Goal: Information Seeking & Learning: Learn about a topic

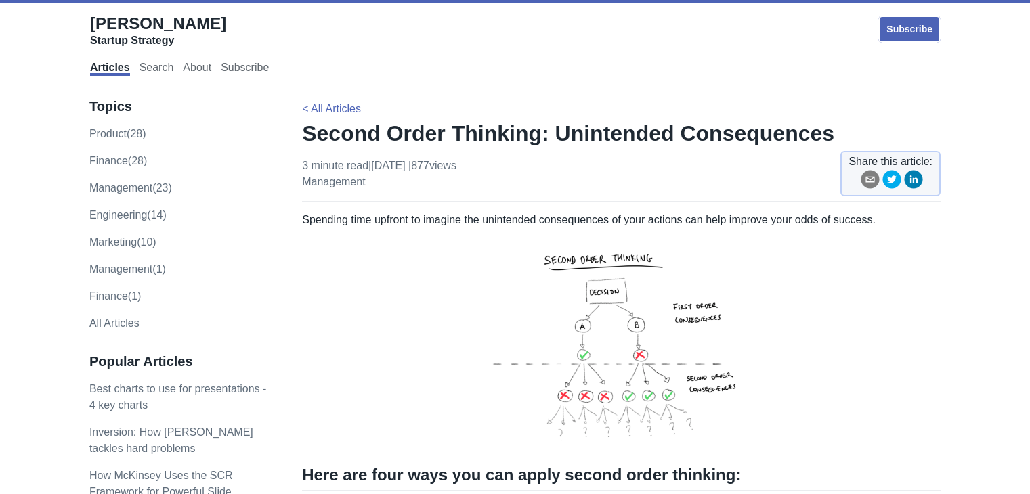
scroll to position [221, 0]
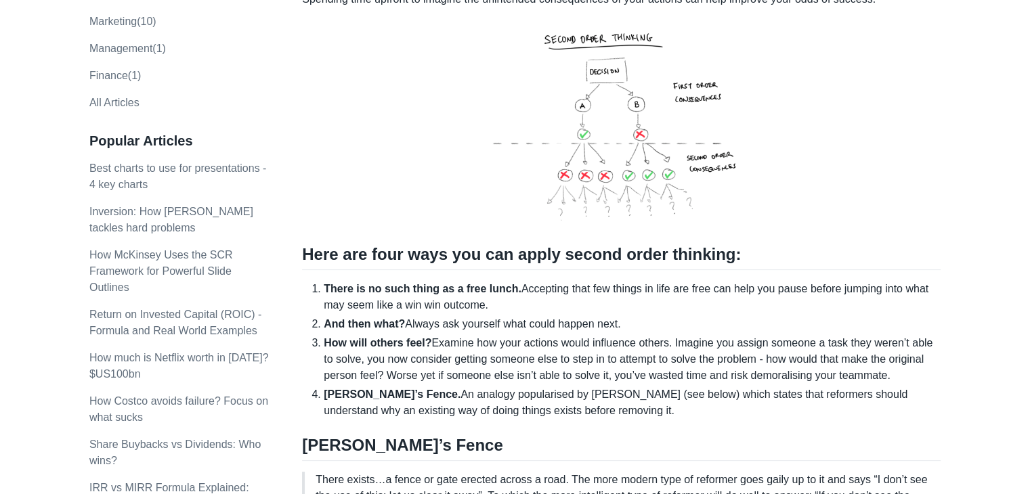
click at [255, 229] on p "Inversion: How [PERSON_NAME] tackles hard problems" at bounding box center [181, 220] width 184 height 33
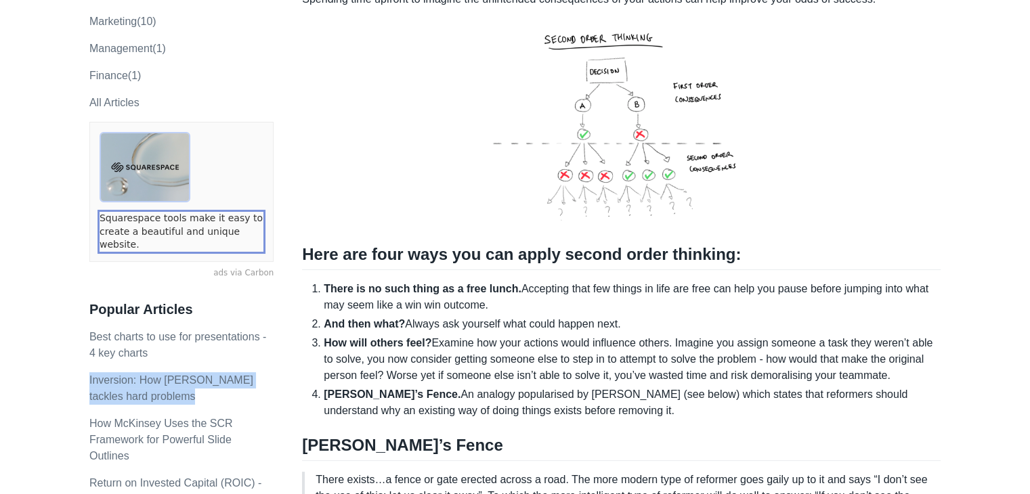
click at [260, 230] on link "Squarespace tools make it easy to create a beautiful and unique website." at bounding box center [182, 232] width 164 height 40
click at [513, 196] on img at bounding box center [621, 123] width 331 height 210
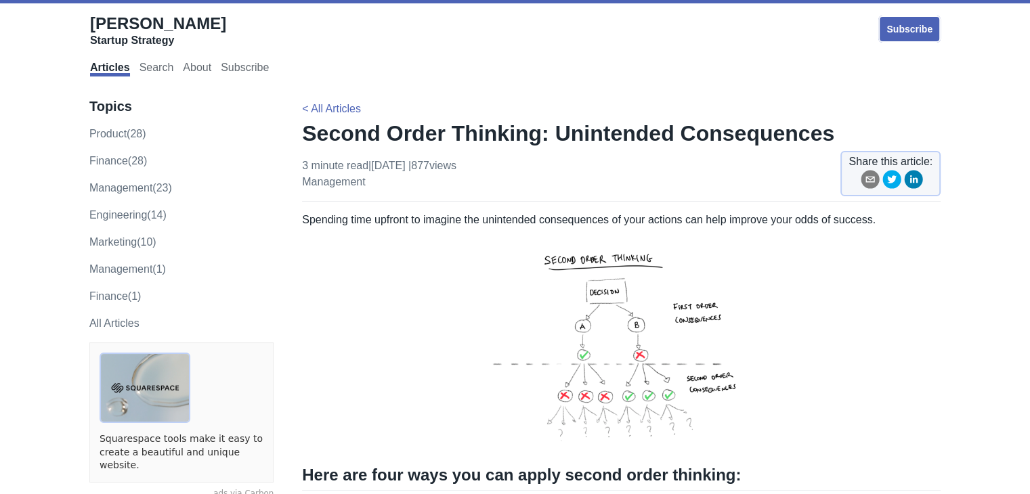
click at [586, 213] on p "Spending time upfront to imagine the unintended consequences of your actions ca…" at bounding box center [621, 220] width 639 height 16
click at [585, 213] on p "Spending time upfront to imagine the unintended consequences of your actions ca…" at bounding box center [621, 220] width 639 height 16
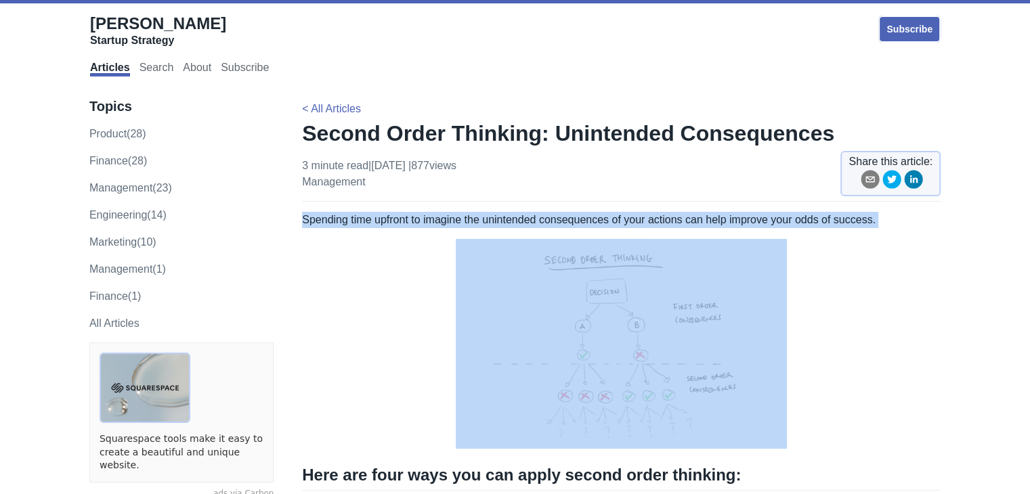
click at [585, 213] on p "Spending time upfront to imagine the unintended consequences of your actions ca…" at bounding box center [621, 220] width 639 height 16
click at [492, 217] on p "Spending time upfront to imagine the unintended consequences of your actions ca…" at bounding box center [621, 220] width 639 height 16
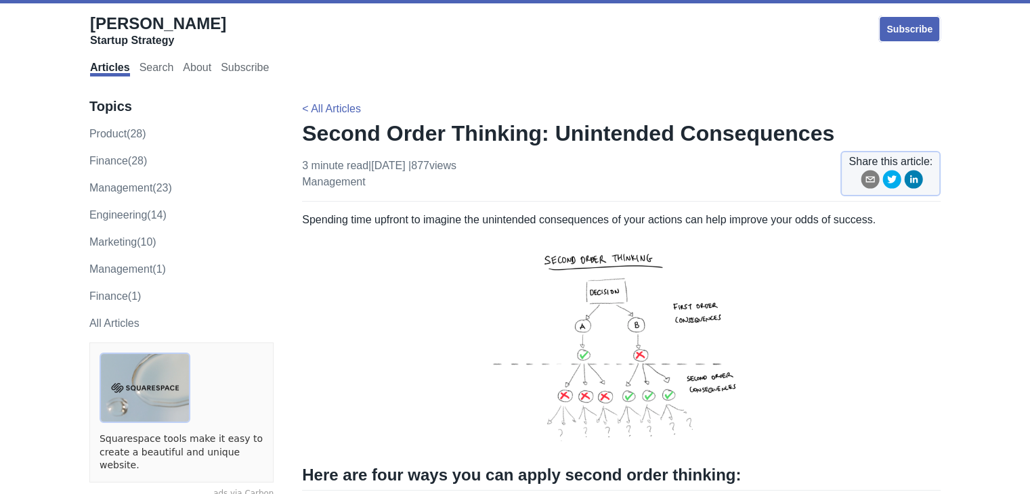
click at [146, 199] on div "product (28) finance (28) management (23) engineering (14) marketing (10) Manag…" at bounding box center [181, 215] width 184 height 179
click at [142, 192] on link "management (23)" at bounding box center [130, 188] width 83 height 12
click at [233, 217] on p "engineering (14)" at bounding box center [181, 215] width 184 height 16
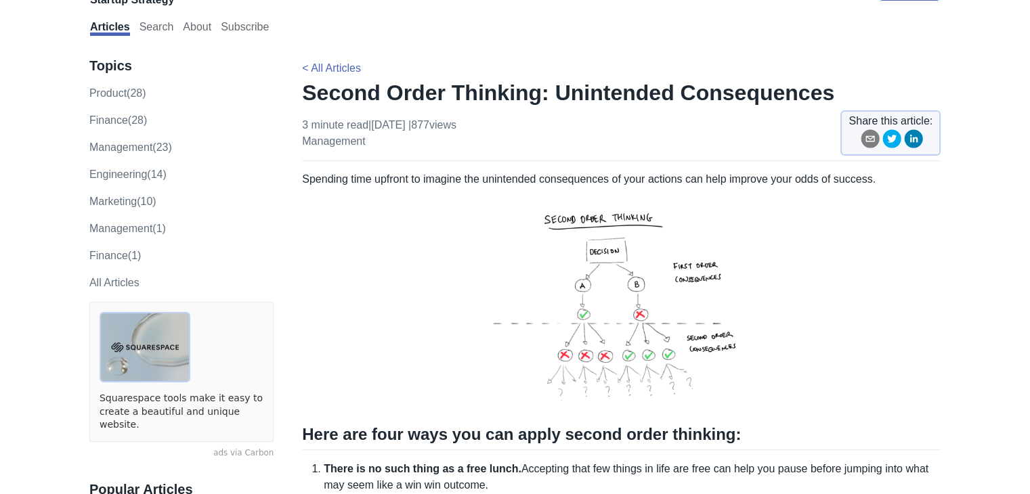
scroll to position [68, 0]
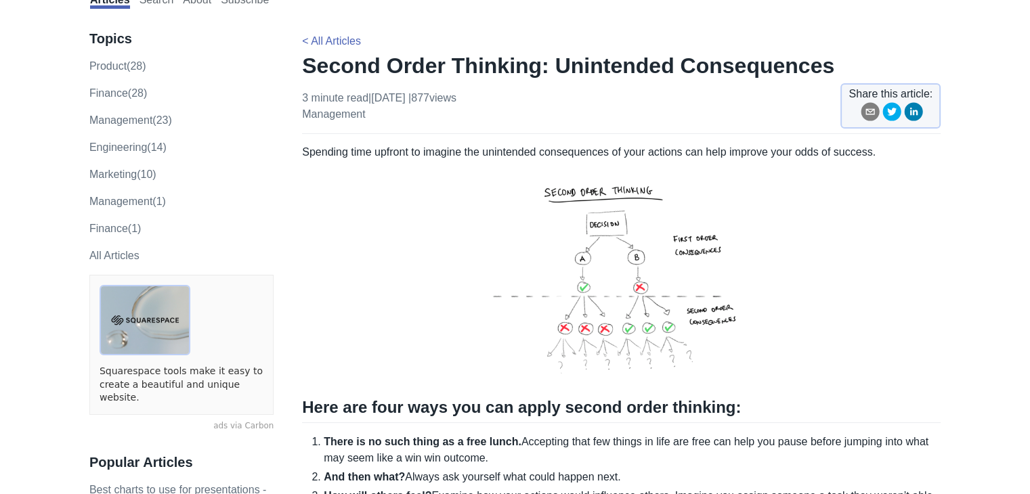
click at [153, 128] on p "management (23)" at bounding box center [181, 120] width 184 height 16
click at [146, 124] on link "management (23)" at bounding box center [130, 120] width 83 height 12
click at [350, 191] on p at bounding box center [621, 276] width 639 height 210
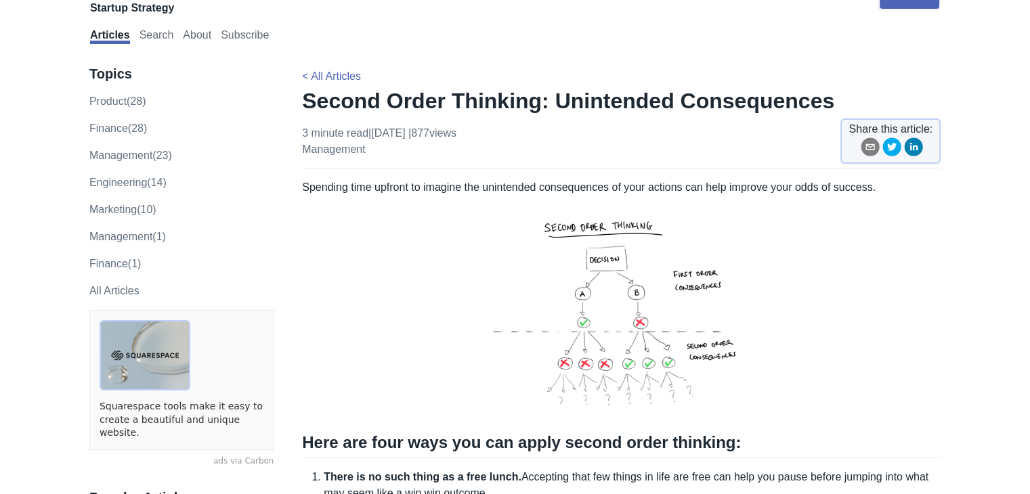
scroll to position [0, 0]
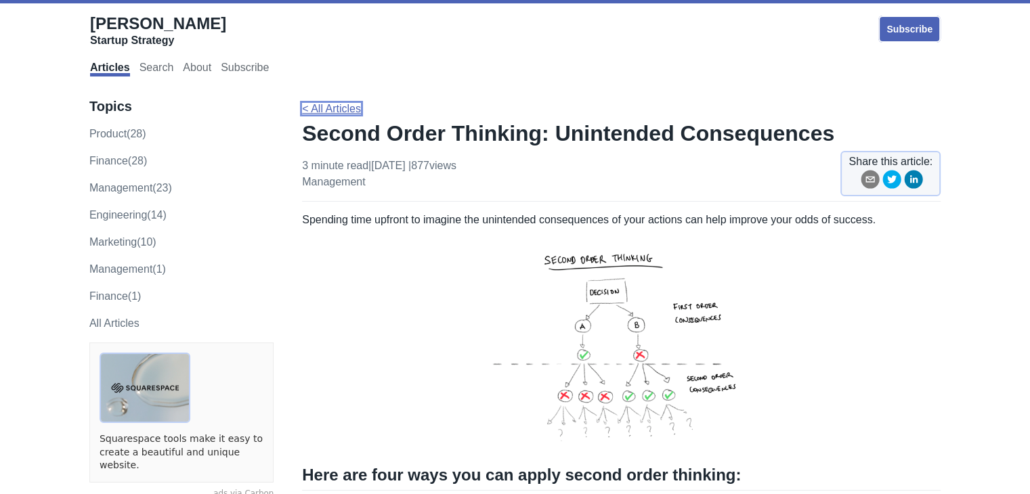
click at [325, 103] on link "< All Articles" at bounding box center [331, 109] width 59 height 12
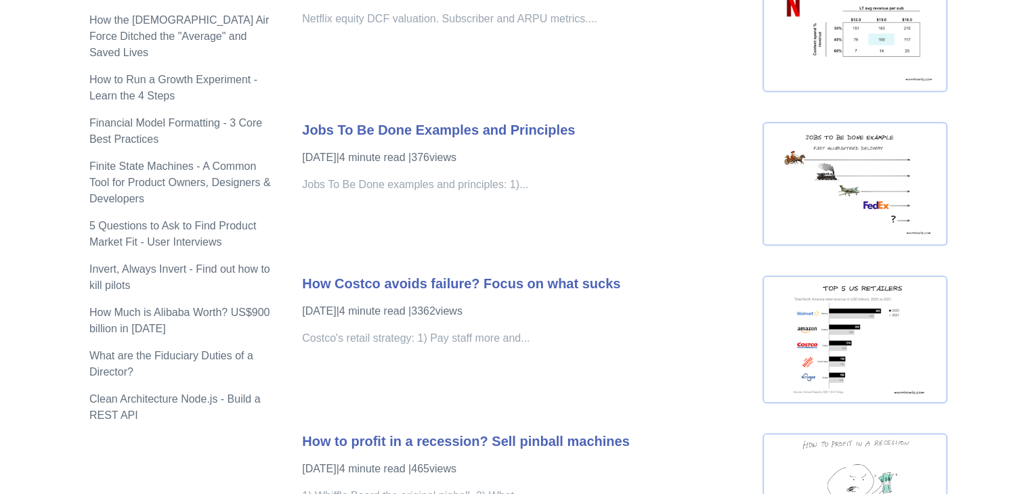
scroll to position [1440, 0]
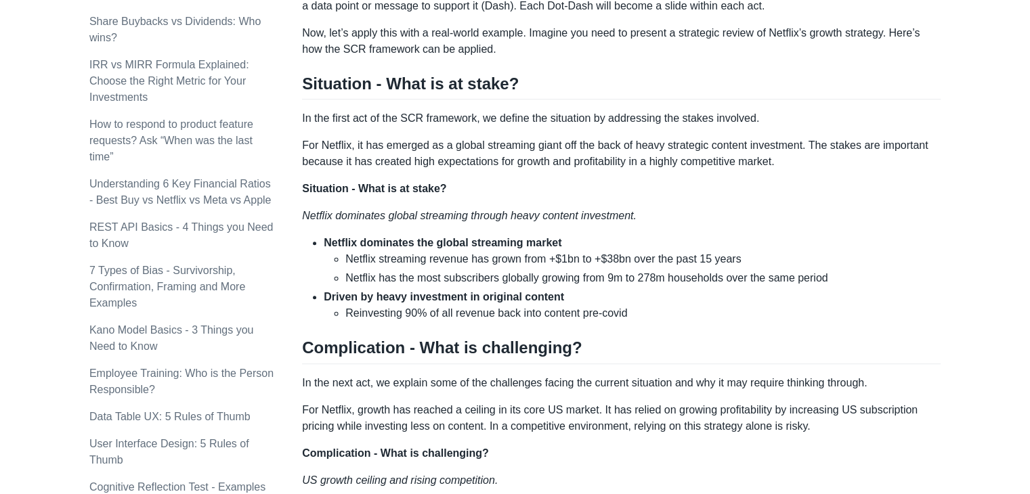
scroll to position [542, 0]
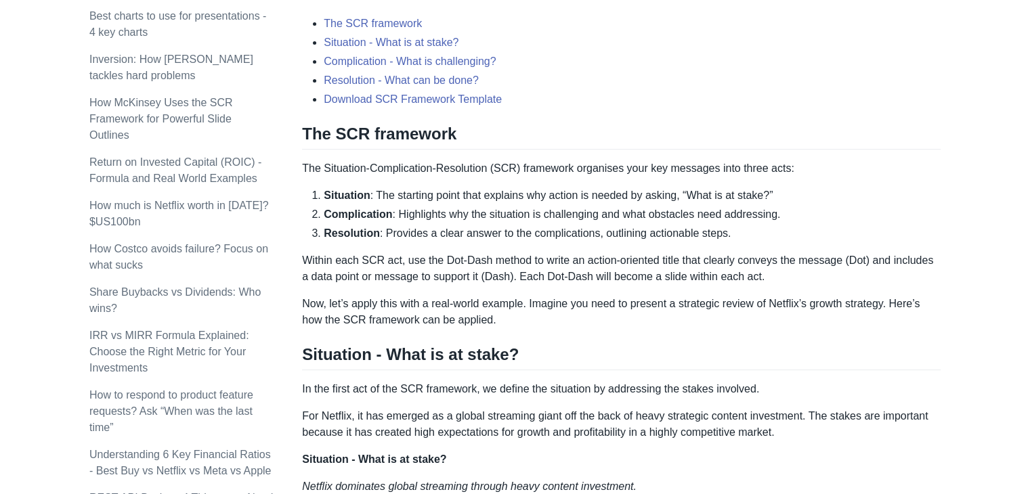
click at [355, 167] on p "The Situation-Complication-Resolution (SCR) framework organises your key messag…" at bounding box center [621, 168] width 639 height 16
drag, startPoint x: 356, startPoint y: 168, endPoint x: 464, endPoint y: 169, distance: 107.7
click at [464, 169] on p "The Situation-Complication-Resolution (SCR) framework organises your key messag…" at bounding box center [621, 168] width 639 height 16
drag, startPoint x: 464, startPoint y: 169, endPoint x: 336, endPoint y: 170, distance: 128.0
click at [336, 170] on p "The Situation-Complication-Resolution (SCR) framework organises your key messag…" at bounding box center [621, 168] width 639 height 16
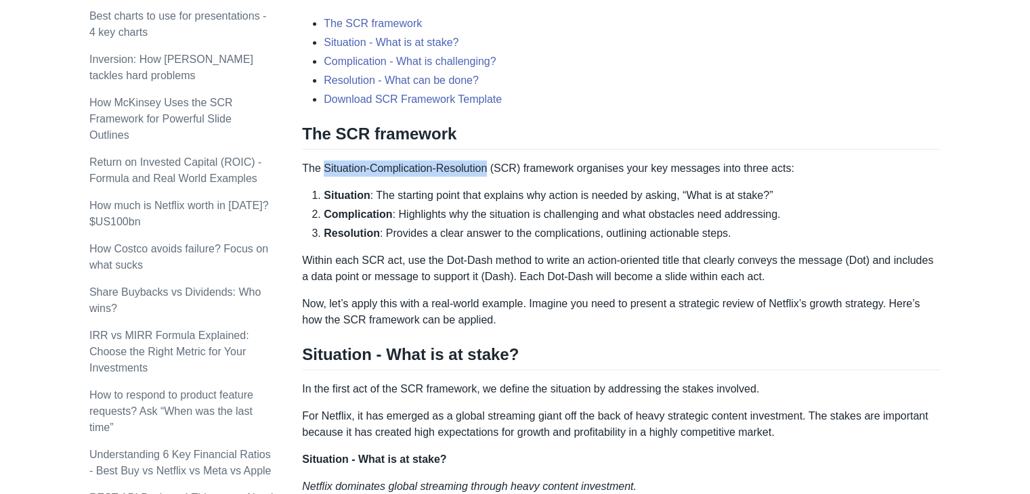
click at [471, 173] on p "The Situation-Complication-Resolution (SCR) framework organises your key messag…" at bounding box center [621, 168] width 639 height 16
click at [359, 170] on p "The Situation-Complication-Resolution (SCR) framework organises your key messag…" at bounding box center [621, 168] width 639 height 16
drag, startPoint x: 359, startPoint y: 170, endPoint x: 546, endPoint y: 169, distance: 187.6
click at [547, 169] on p "The Situation-Complication-Resolution (SCR) framework organises your key messag…" at bounding box center [621, 168] width 639 height 16
